Goal: Task Accomplishment & Management: Use online tool/utility

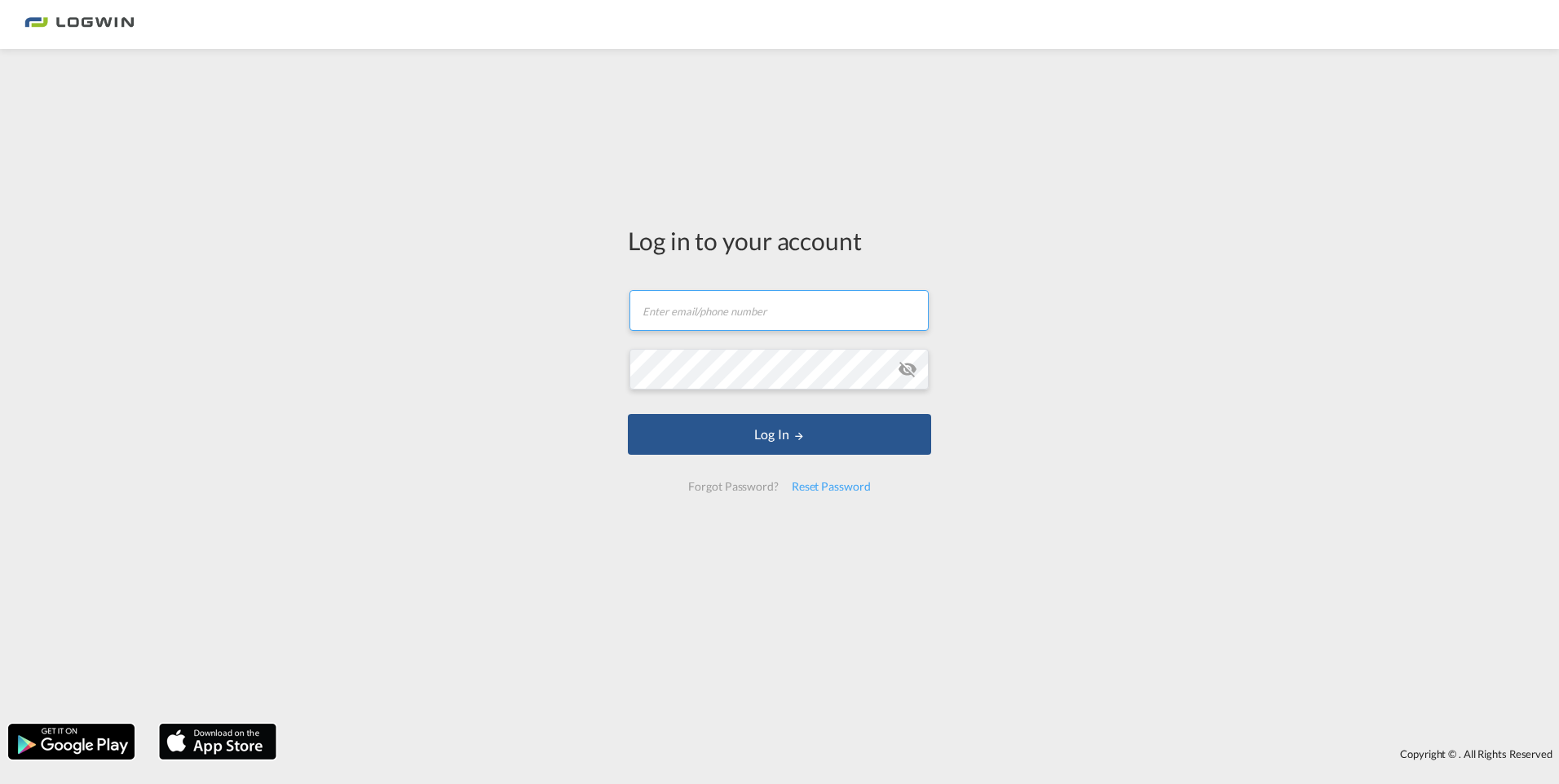
click at [711, 312] on input "text" at bounding box center [779, 310] width 299 height 41
click at [879, 309] on input "[EMAIL_ADDRESS][DOMAIN_NAME]" at bounding box center [779, 310] width 299 height 41
drag, startPoint x: 879, startPoint y: 309, endPoint x: 628, endPoint y: 308, distance: 251.0
click at [628, 308] on md-input-container "[EMAIL_ADDRESS][DOMAIN_NAME]" at bounding box center [779, 310] width 303 height 44
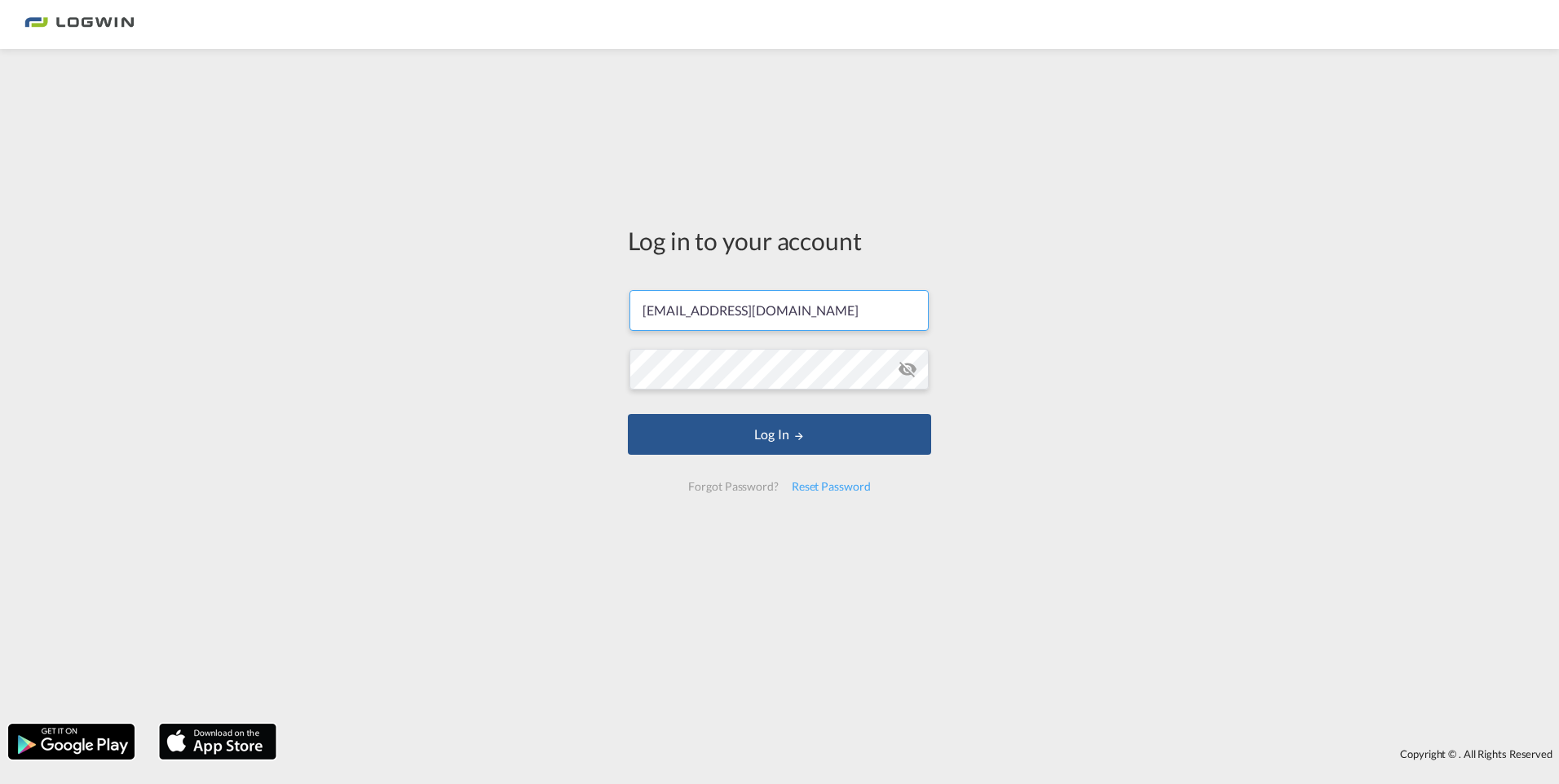
click at [871, 308] on input "[EMAIL_ADDRESS][DOMAIN_NAME]" at bounding box center [779, 310] width 299 height 41
click at [722, 317] on input "[EMAIL_ADDRESS][DOMAIN_NAME]" at bounding box center [779, 310] width 299 height 41
drag, startPoint x: 726, startPoint y: 314, endPoint x: 643, endPoint y: 321, distance: 83.3
click at [643, 321] on input "[EMAIL_ADDRESS][DOMAIN_NAME]" at bounding box center [779, 310] width 299 height 41
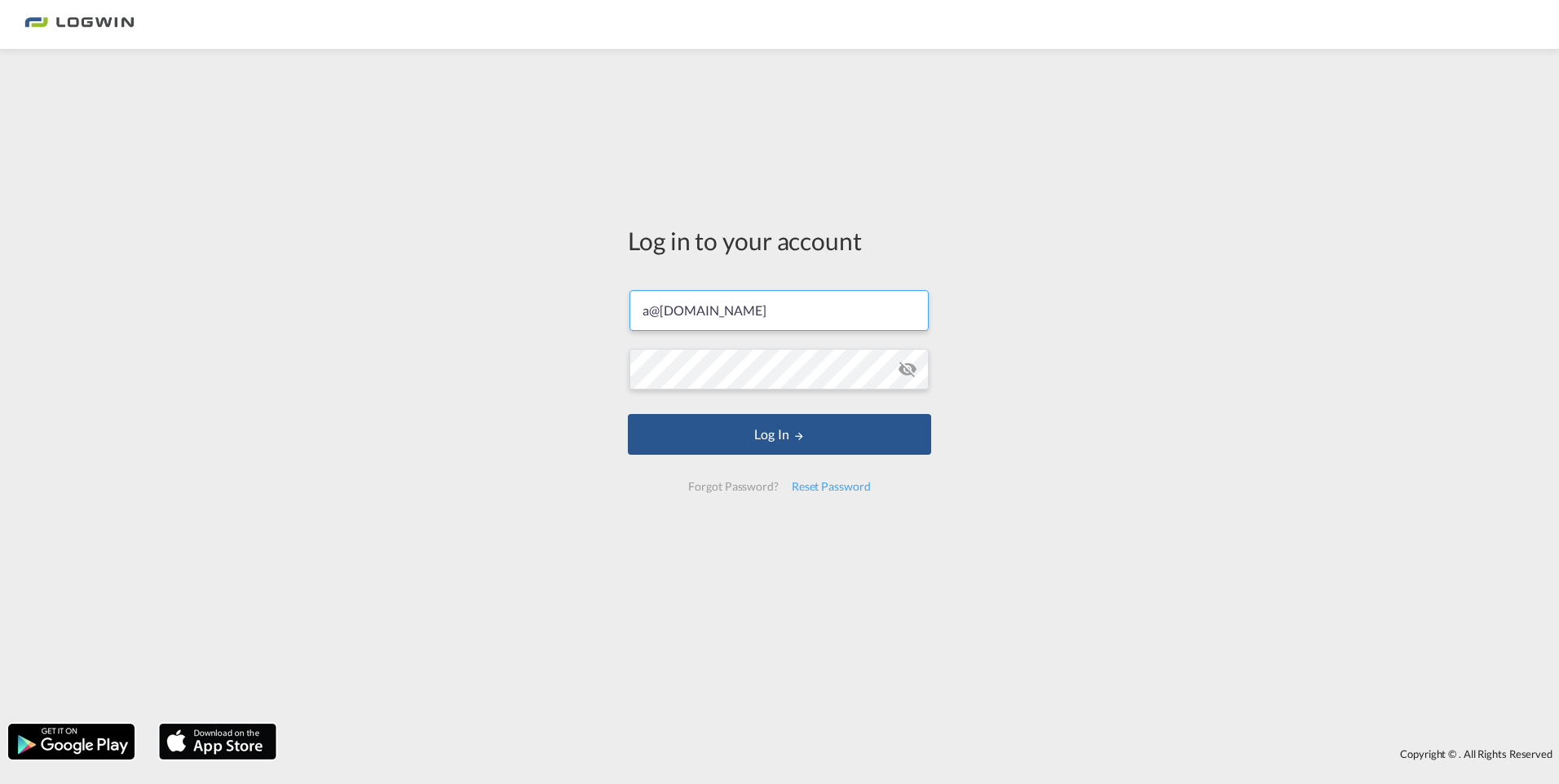
click at [648, 314] on input "a@[DOMAIN_NAME]" at bounding box center [779, 310] width 299 height 41
type input "[PERSON_NAME][EMAIL_ADDRESS][DOMAIN_NAME]"
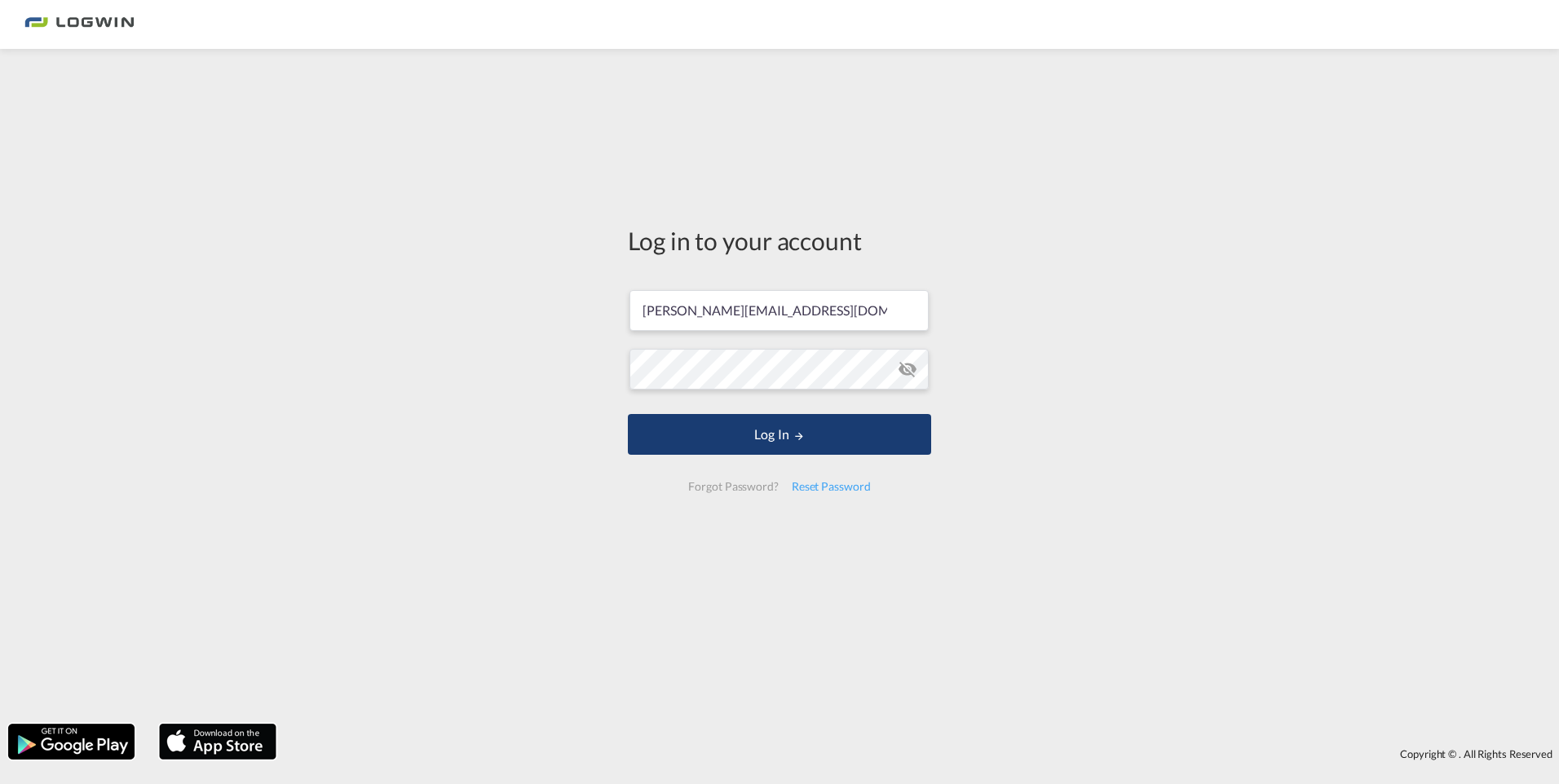
click at [784, 438] on button "Log In" at bounding box center [779, 434] width 303 height 41
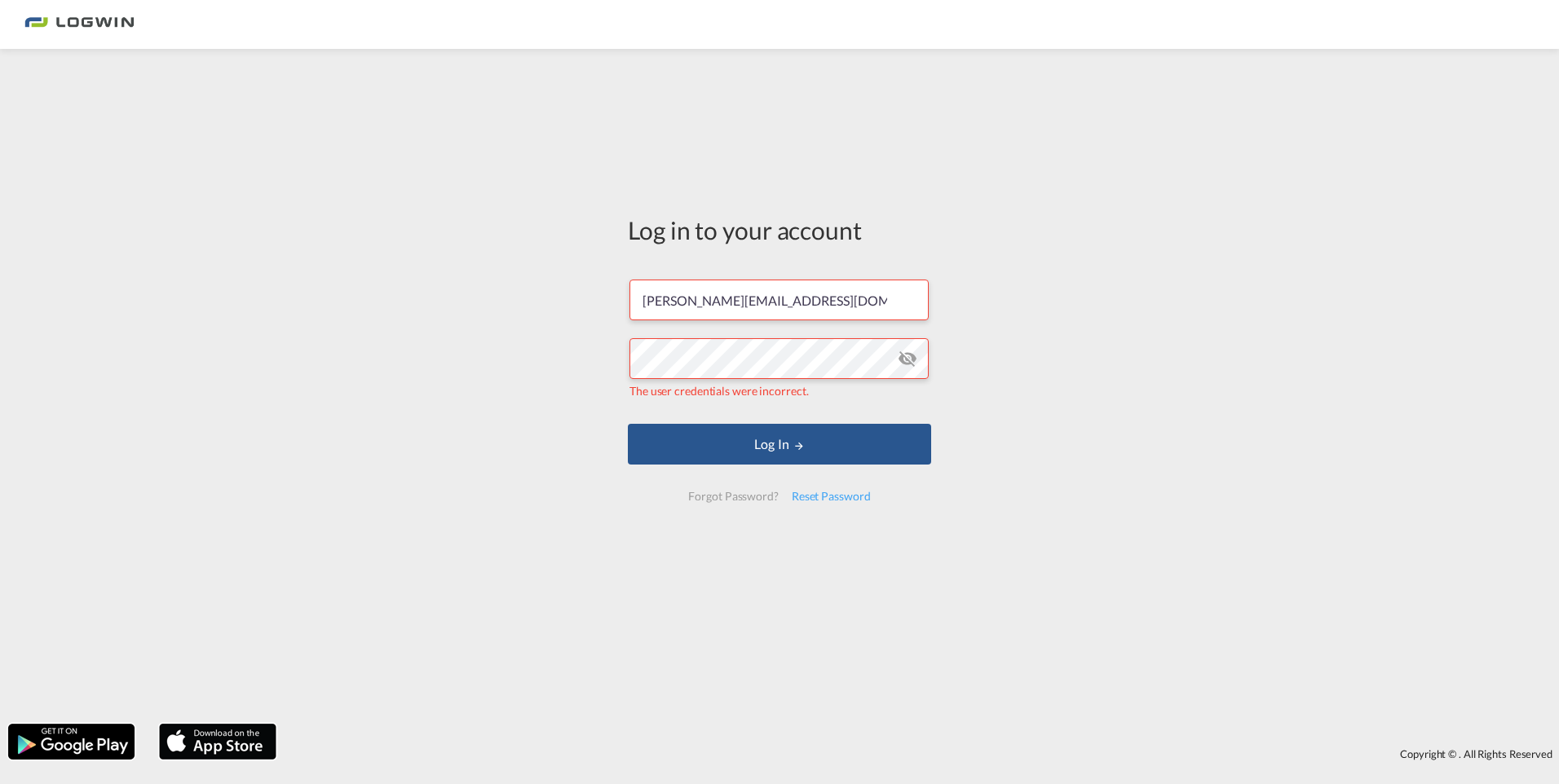
click at [908, 357] on md-icon "icon-eye-off" at bounding box center [908, 359] width 20 height 20
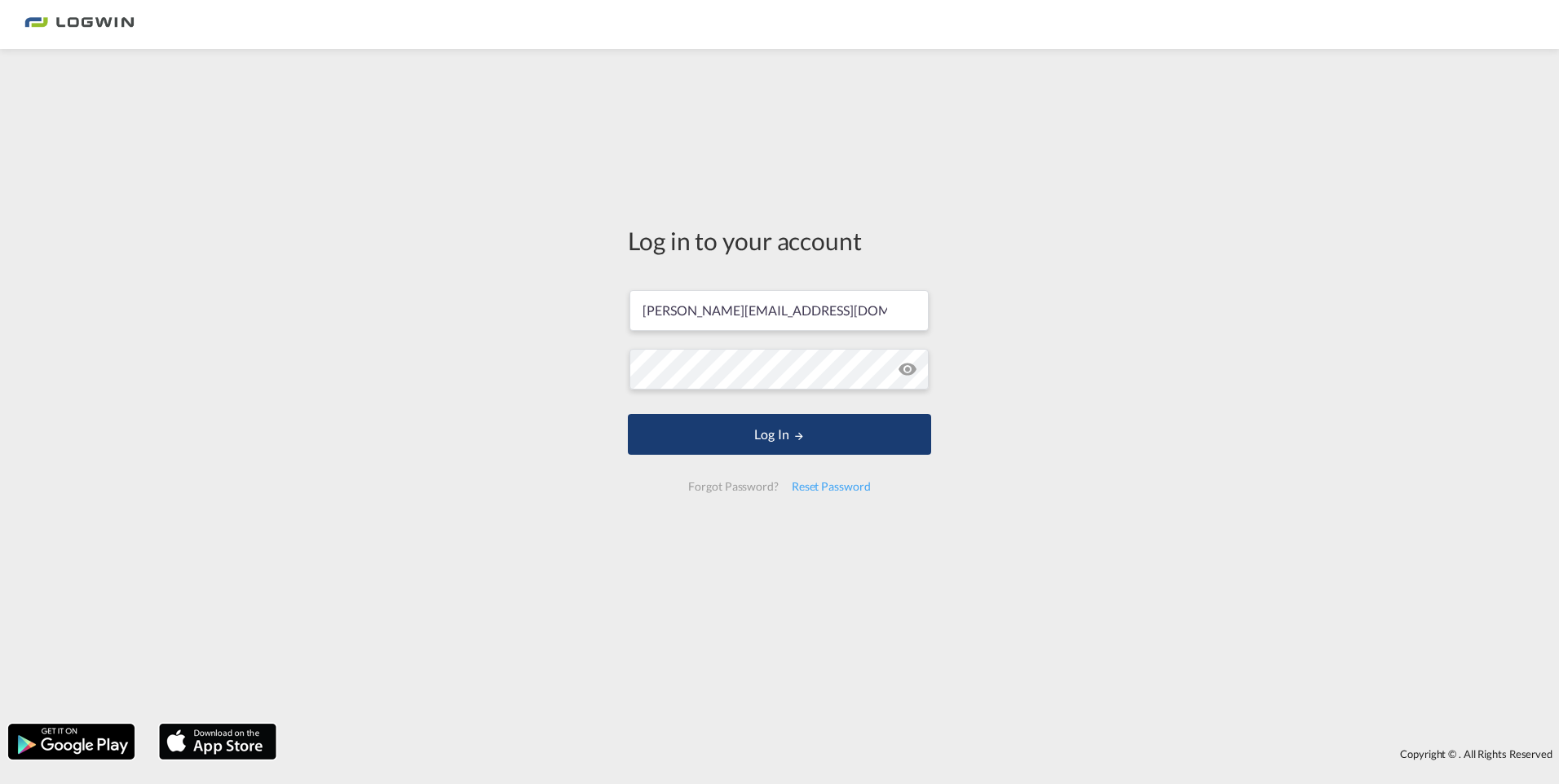
click at [765, 431] on button "Log In" at bounding box center [779, 434] width 303 height 41
click at [776, 436] on button "Log In" at bounding box center [779, 434] width 303 height 41
click at [771, 436] on button "Log In" at bounding box center [779, 434] width 303 height 41
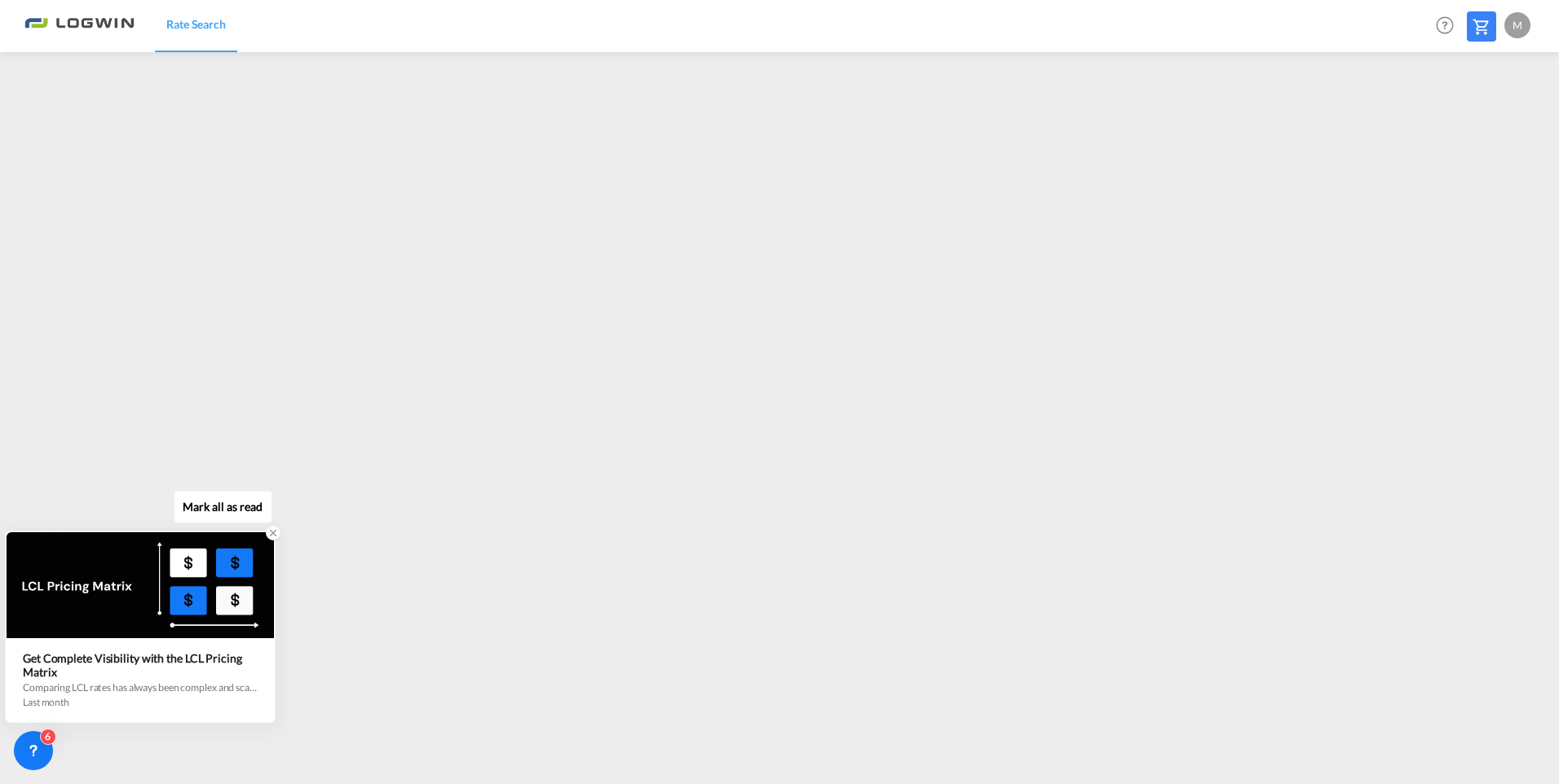
click at [273, 533] on icon at bounding box center [273, 534] width 5 height 5
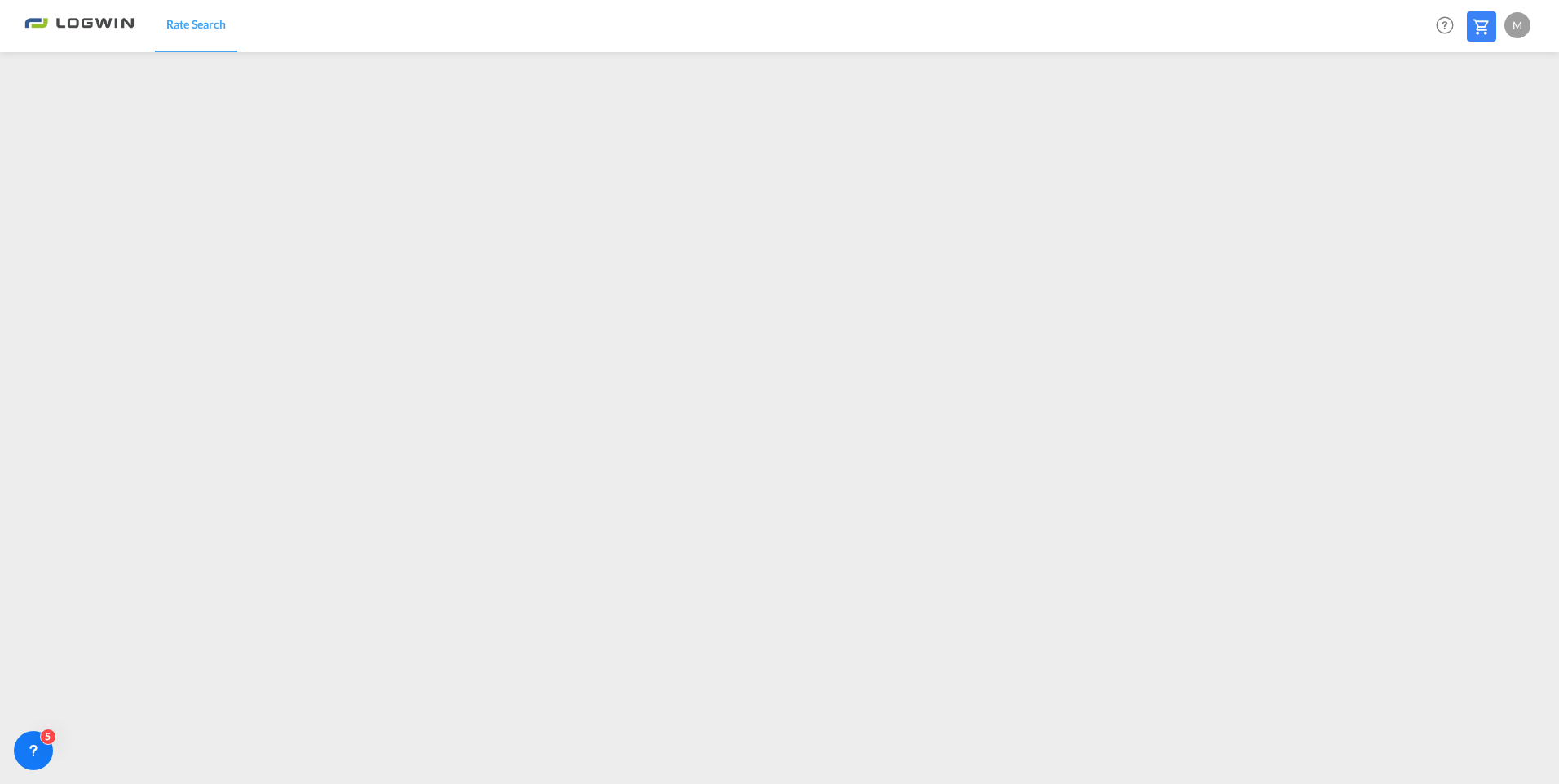
click at [1482, 31] on md-icon at bounding box center [1482, 27] width 20 height 20
